Goal: Task Accomplishment & Management: Complete application form

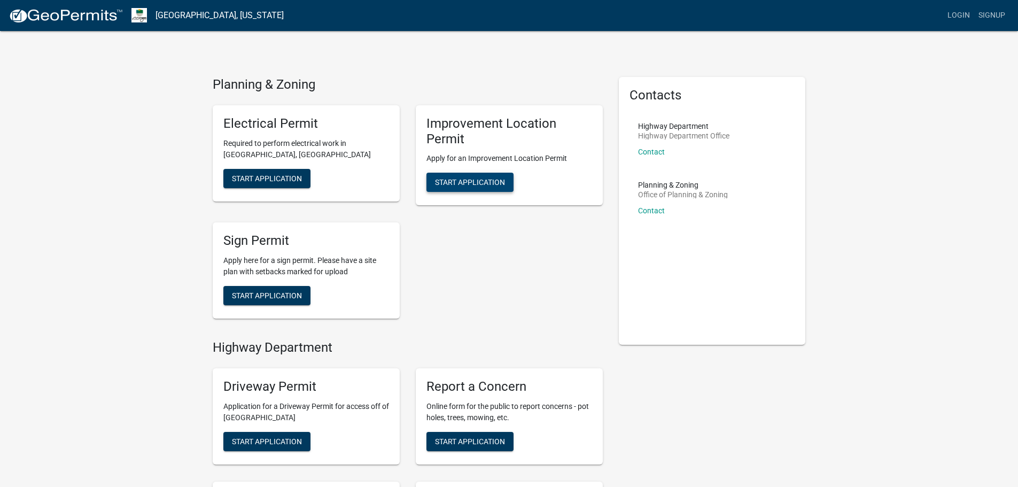
click at [472, 180] on span "Start Application" at bounding box center [470, 182] width 70 height 9
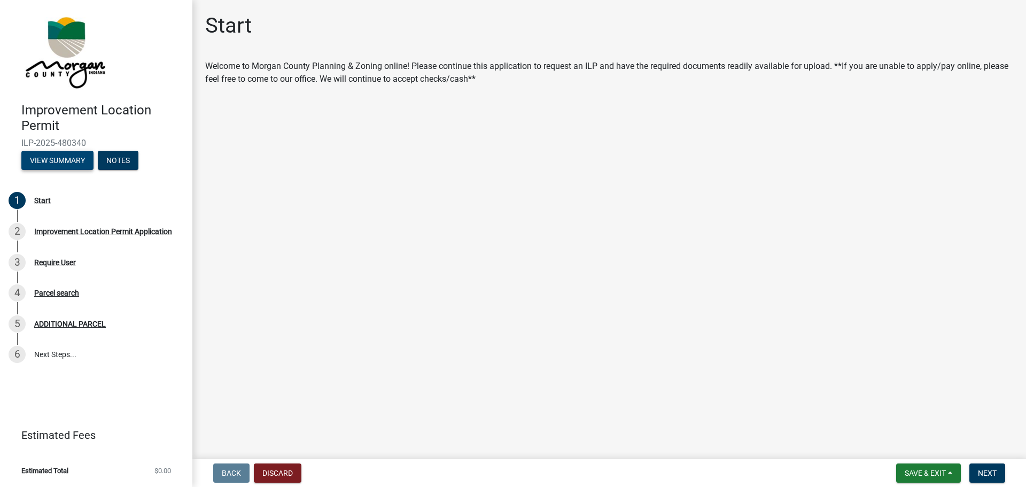
click at [51, 157] on button "View Summary" at bounding box center [57, 160] width 72 height 19
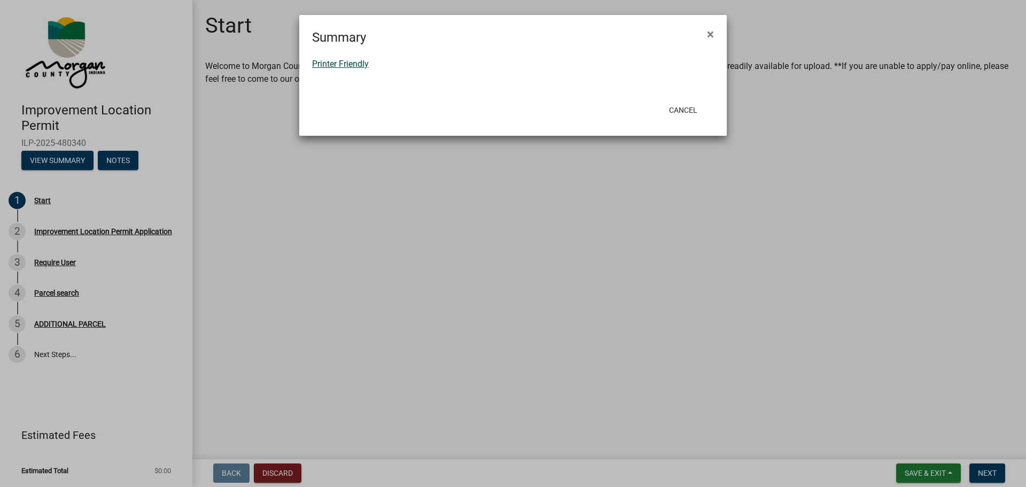
click at [323, 65] on link "Printer Friendly" at bounding box center [340, 64] width 57 height 10
click at [693, 107] on button "Cancel" at bounding box center [683, 109] width 45 height 19
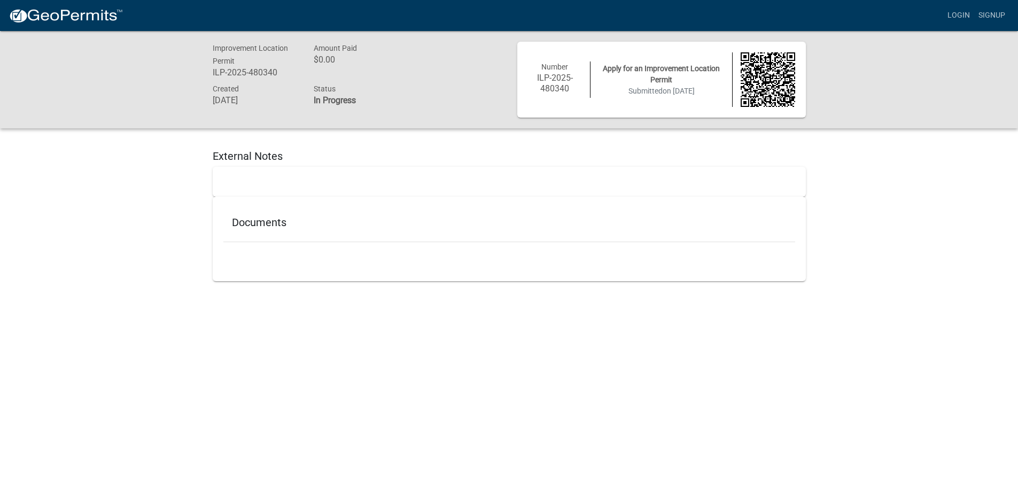
click at [274, 228] on h5 "Documents" at bounding box center [509, 222] width 555 height 13
